Goal: Understand site structure: Understand site structure

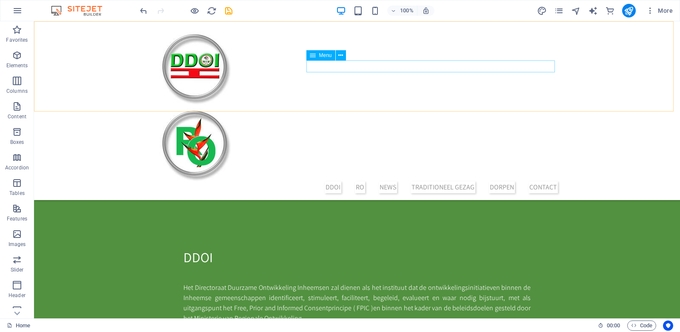
click at [331, 181] on nav "DDOI RO News Traditioneel gezag Dorpen Contact" at bounding box center [356, 187] width 401 height 12
click at [328, 181] on nav "DDOI RO News Traditioneel gezag Dorpen Contact" at bounding box center [356, 187] width 401 height 12
select select "default"
select select "5"
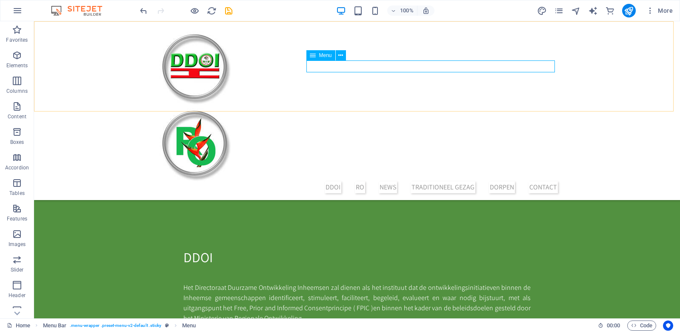
select select "default"
select select "4"
select select
select select "default"
select select "3"
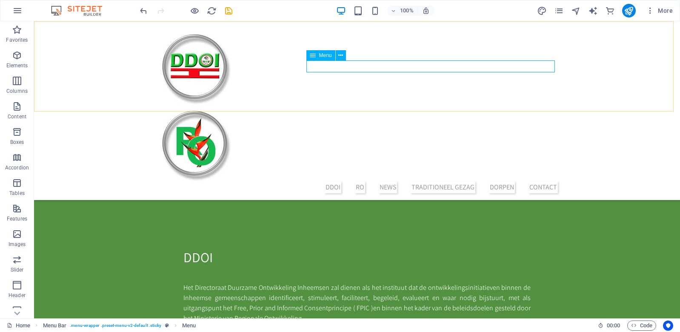
select select
select select "default"
select select "2"
select select "default"
select select "1"
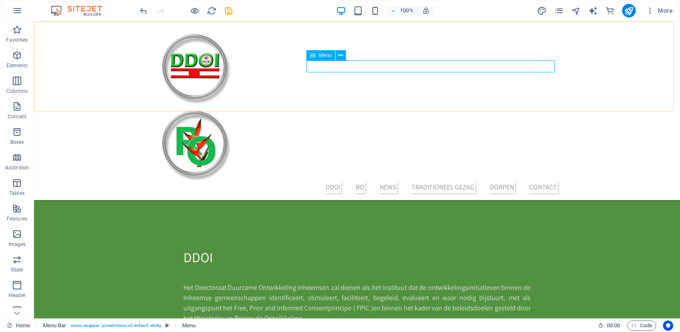
select select
select select "default"
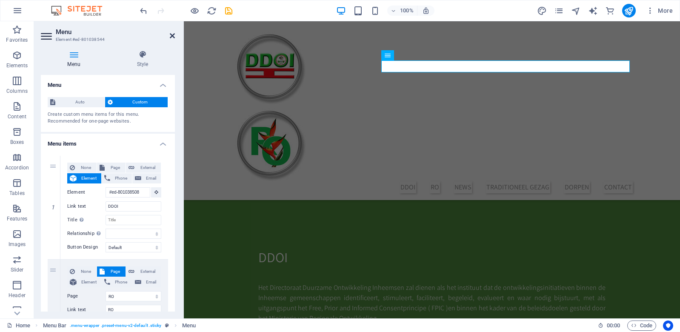
click at [170, 34] on icon at bounding box center [172, 35] width 5 height 7
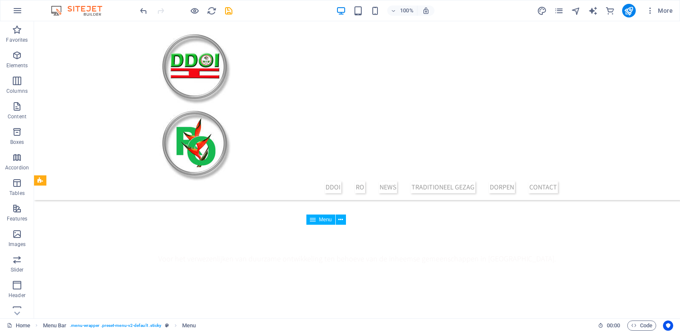
scroll to position [298, 0]
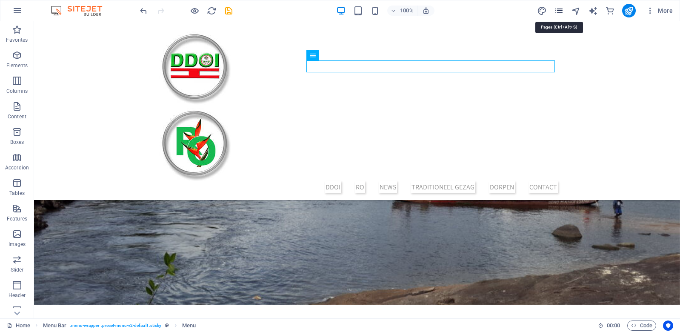
click at [556, 11] on icon "pages" at bounding box center [559, 11] width 10 height 10
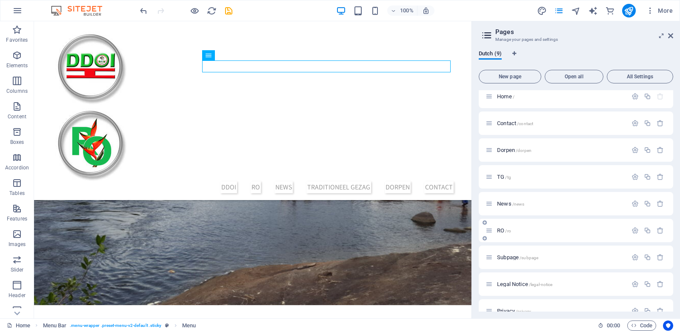
scroll to position [0, 0]
